Goal: Task Accomplishment & Management: Manage account settings

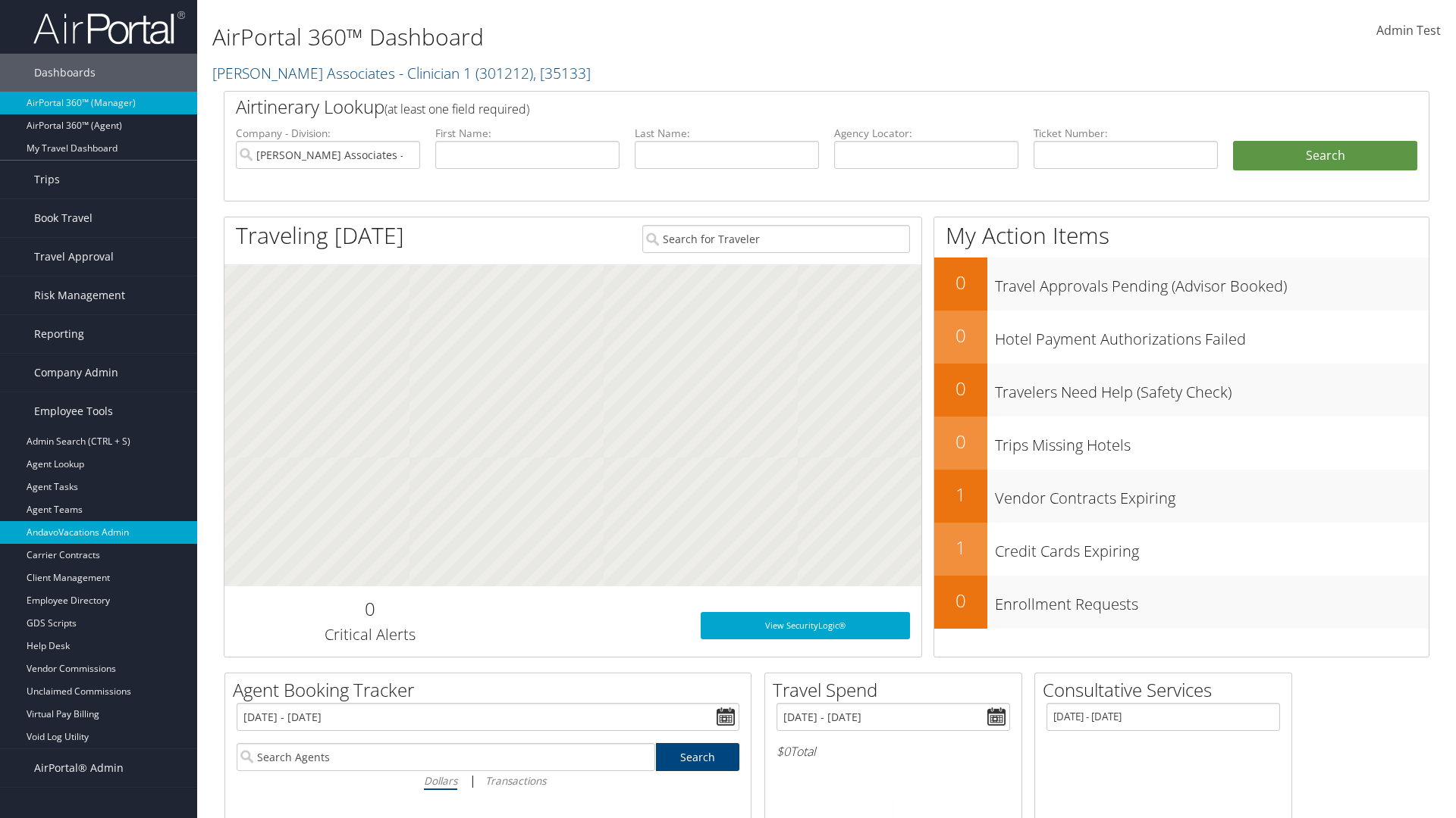
click at [99, 532] on link "AndavoVacations Admin" at bounding box center [98, 532] width 197 height 23
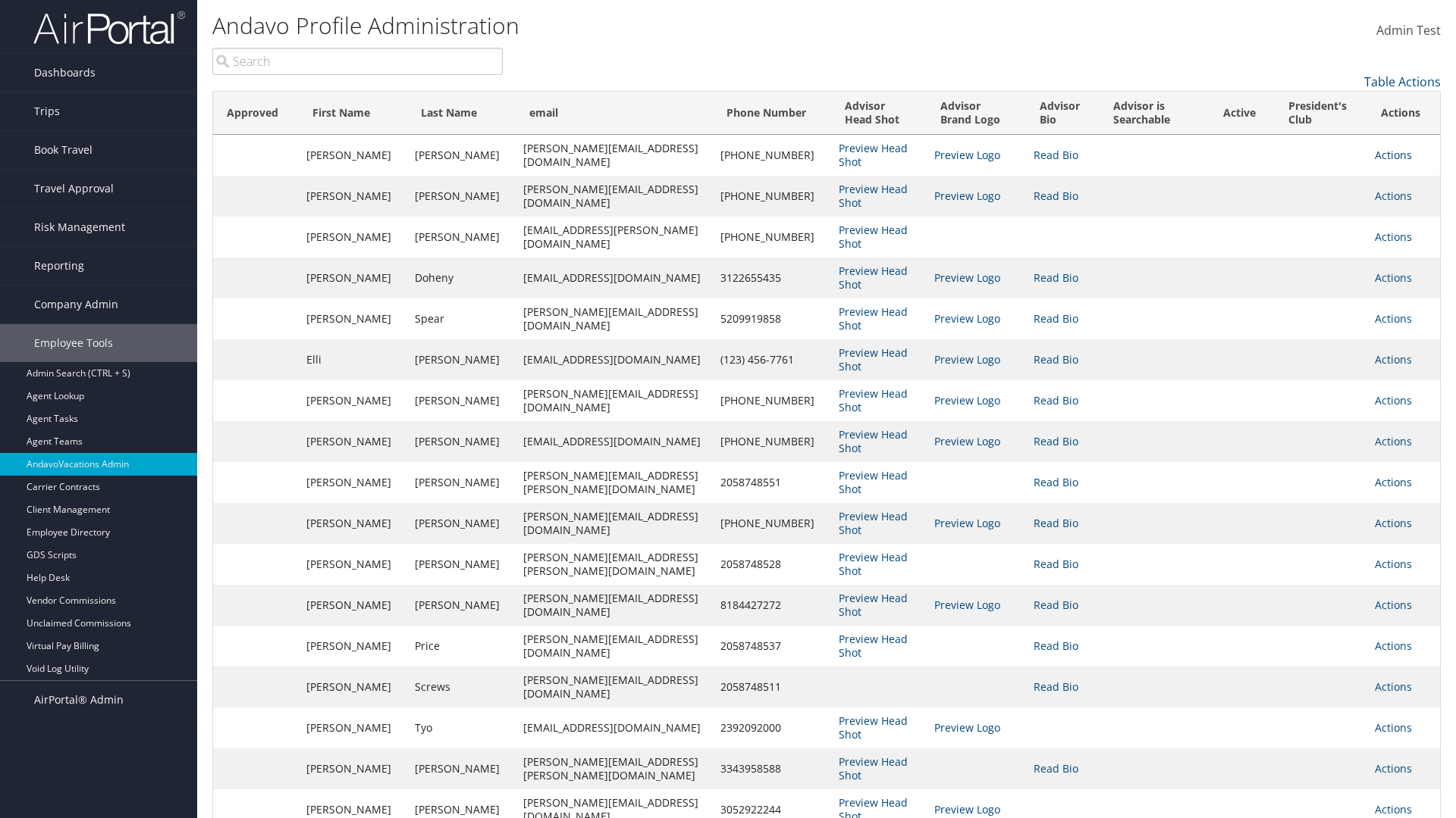
click at [1389, 155] on link "Actions" at bounding box center [1393, 154] width 37 height 14
click at [1320, 203] on link "Edit" at bounding box center [1320, 203] width 165 height 26
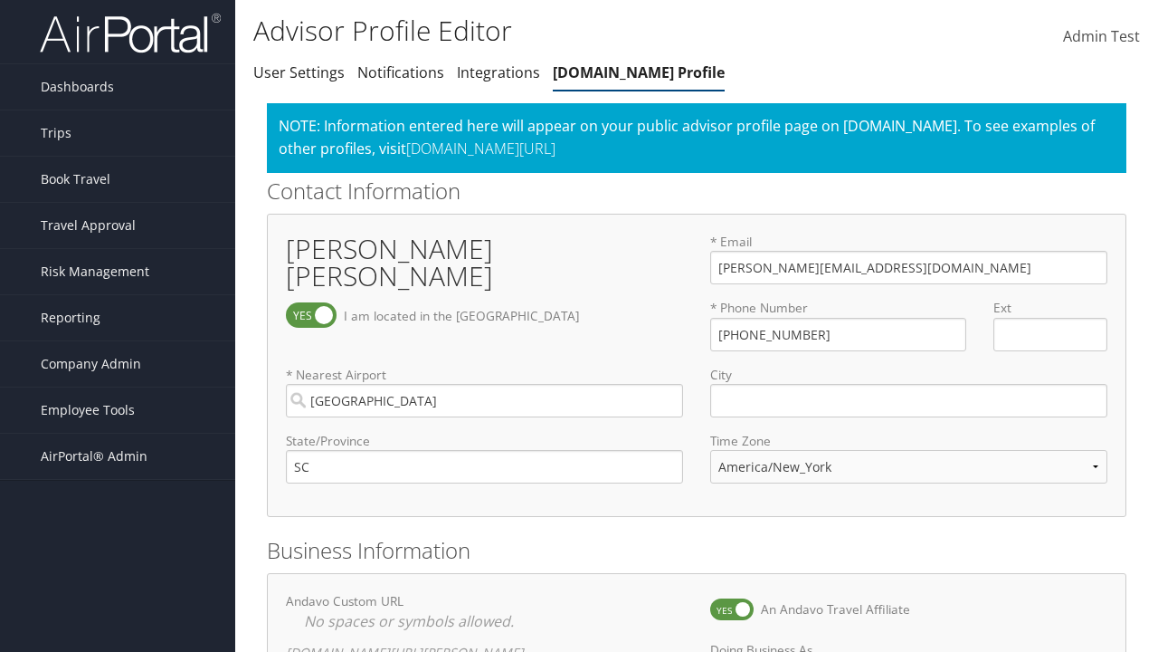
select select "153"
checkbox input "true"
